Goal: Check status: Verify the current state of an ongoing process or item

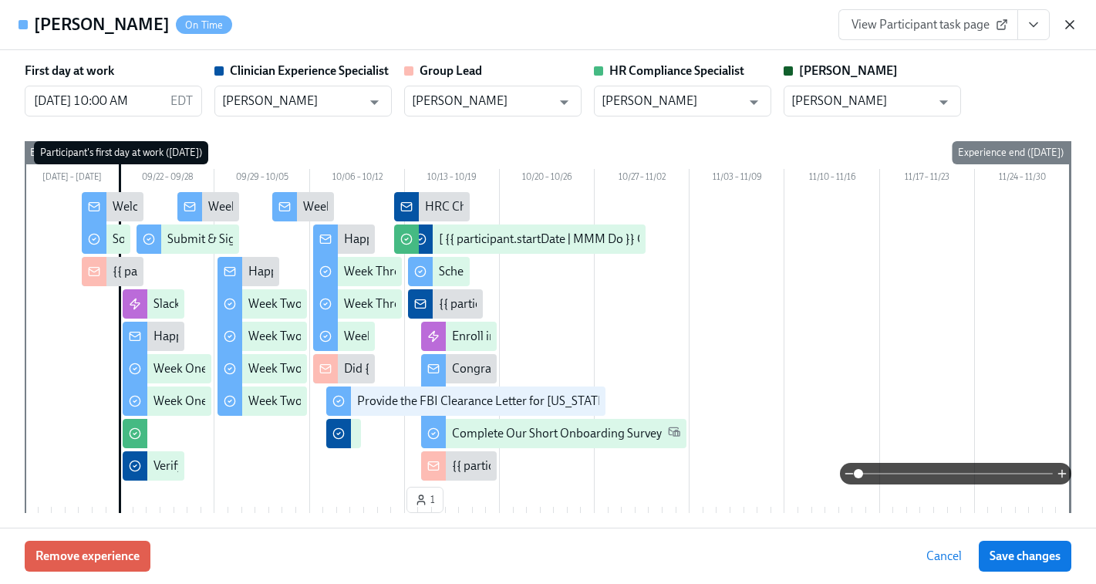
scroll to position [172, 0]
click at [1070, 29] on icon "button" at bounding box center [1069, 24] width 15 height 15
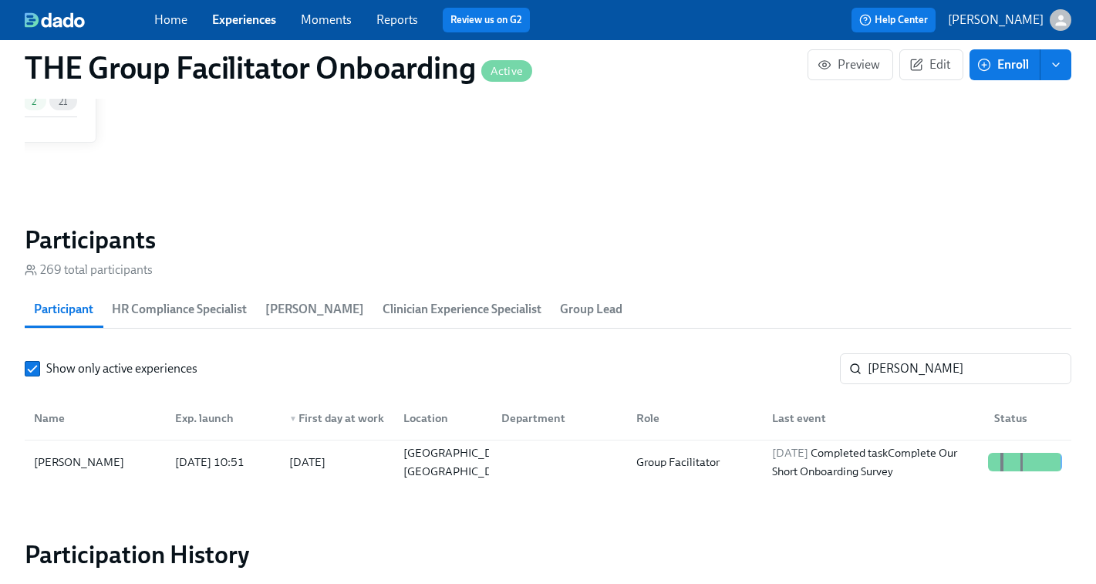
click at [253, 18] on link "Experiences" at bounding box center [244, 19] width 64 height 15
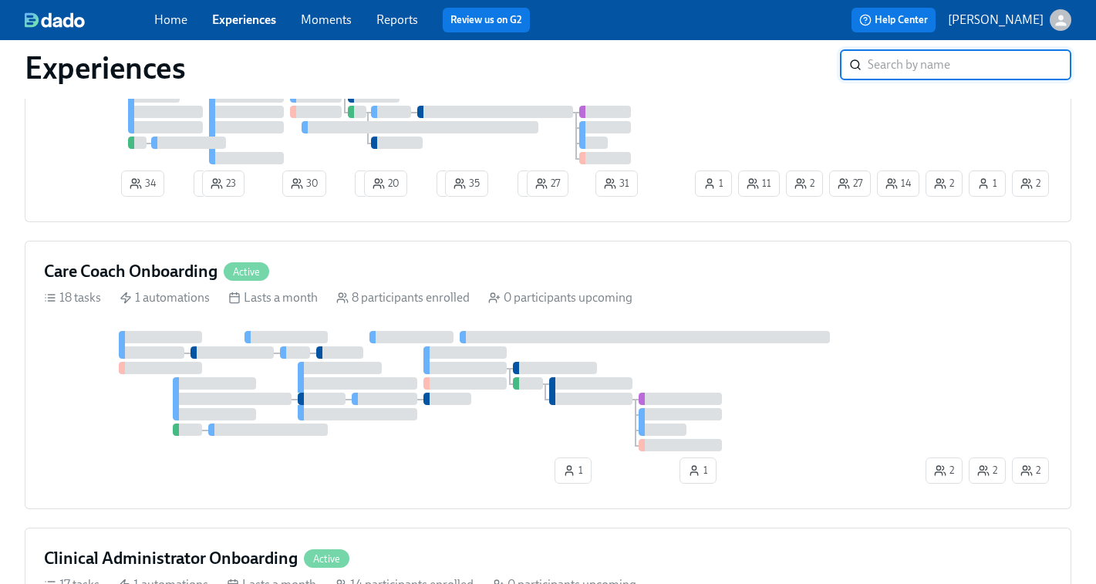
scroll to position [895, 0]
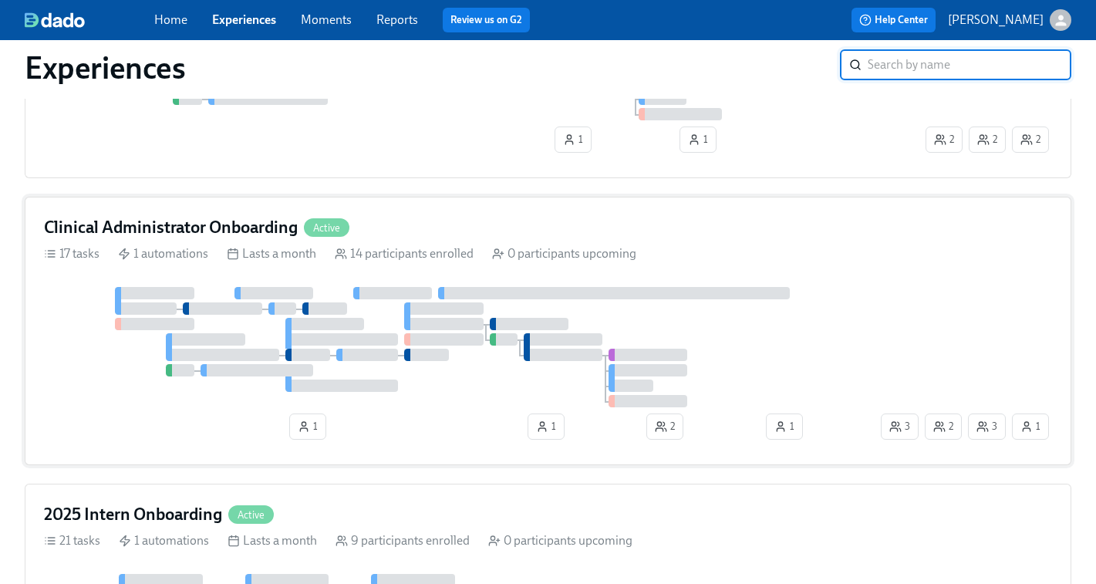
click at [851, 332] on div at bounding box center [461, 347] width 834 height 120
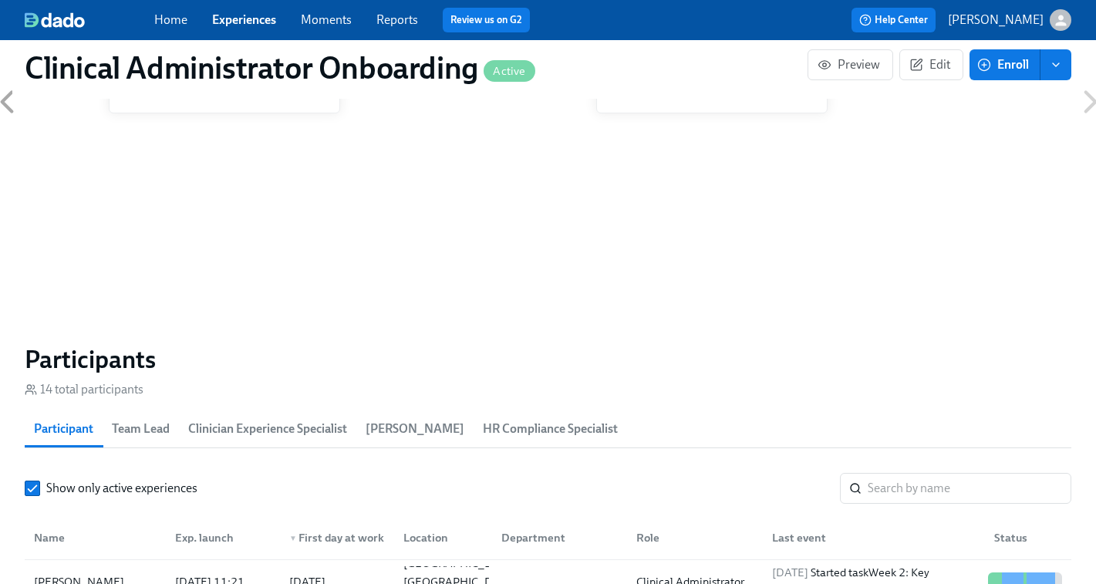
scroll to position [1118, 0]
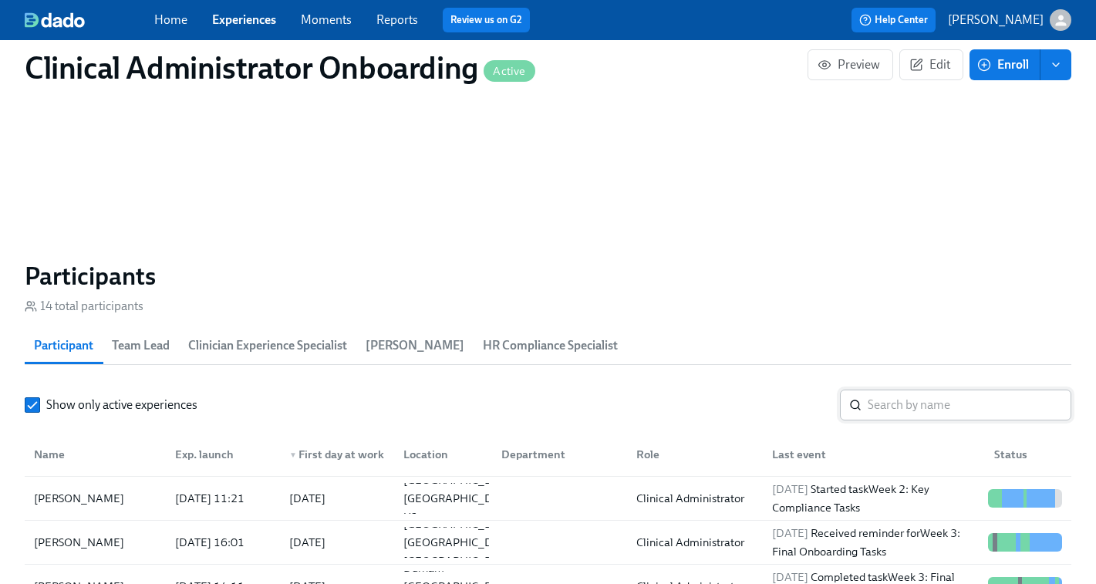
click at [888, 415] on input "search" at bounding box center [970, 404] width 204 height 31
paste input "[PERSON_NAME]"
type input "[PERSON_NAME]"
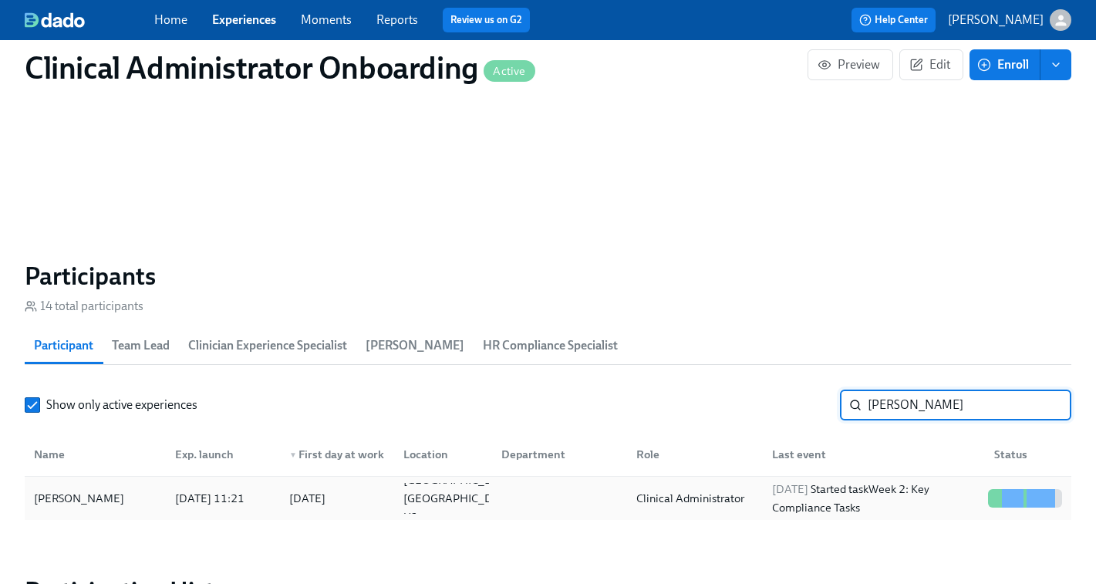
click at [793, 507] on div "[DATE] Started task Week 2: Key Compliance Tasks" at bounding box center [874, 498] width 216 height 37
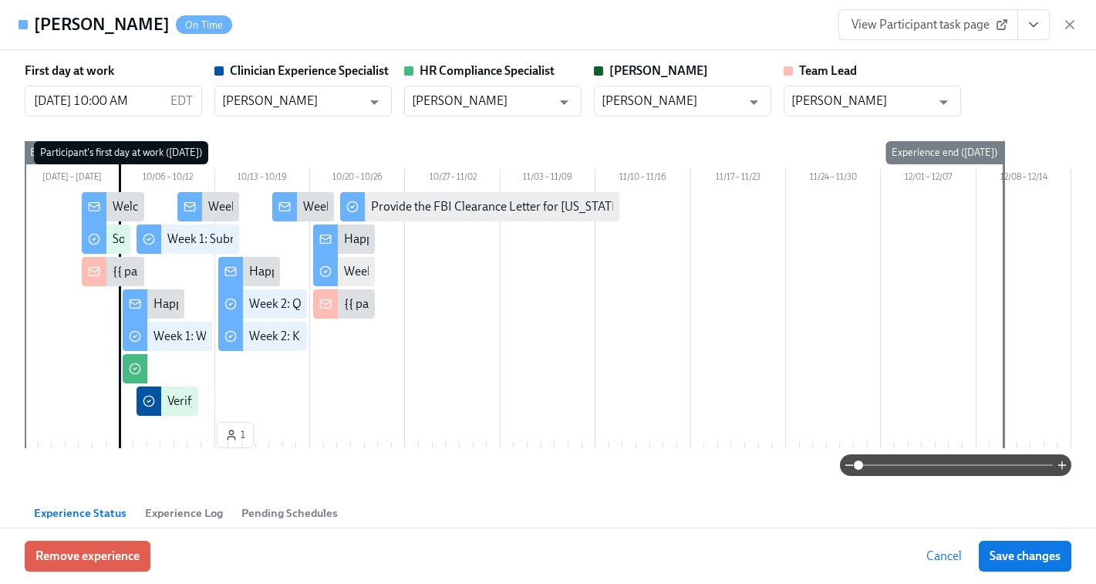
click at [950, 31] on span "View Participant task page" at bounding box center [927, 24] width 153 height 15
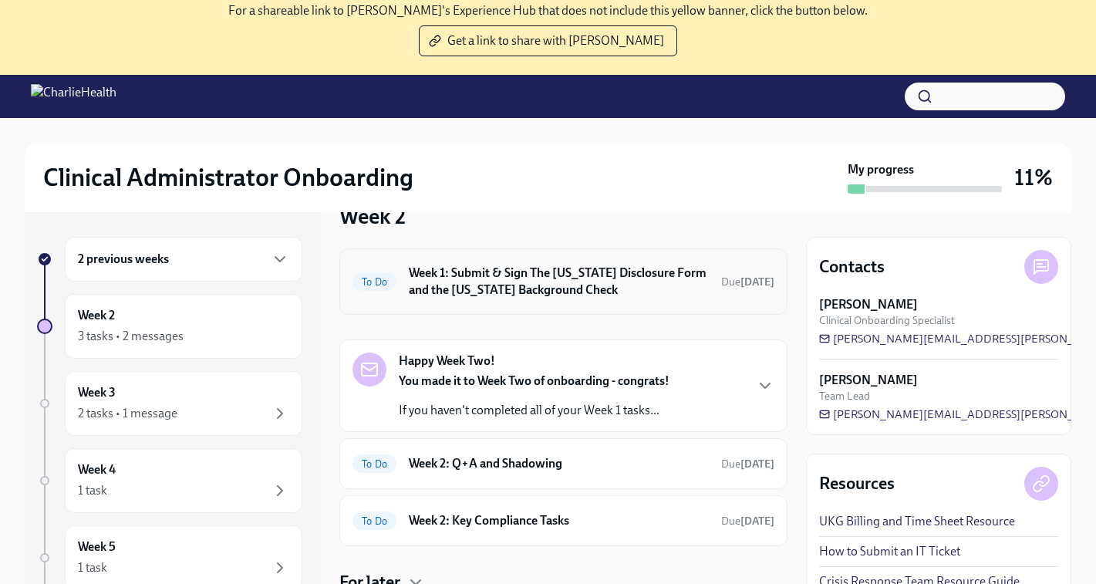
scroll to position [135, 0]
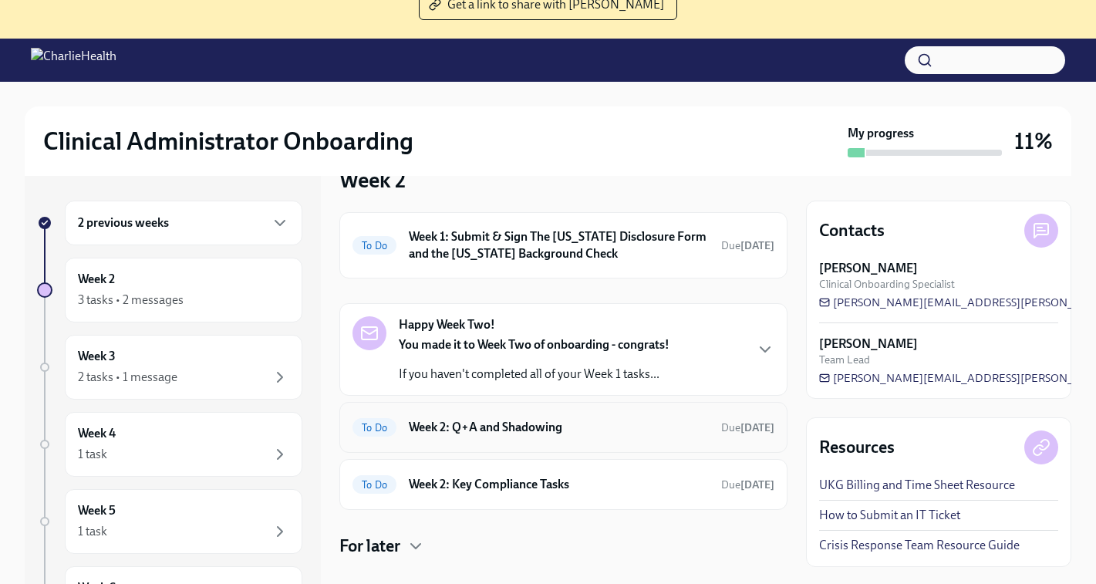
click at [602, 421] on h6 "Week 2: Q+A and Shadowing" at bounding box center [559, 427] width 300 height 17
